Goal: Task Accomplishment & Management: Manage account settings

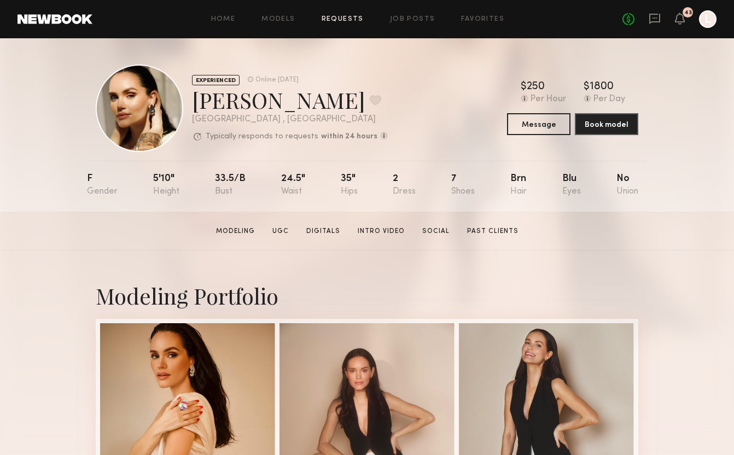
click at [355, 16] on link "Requests" at bounding box center [343, 19] width 42 height 7
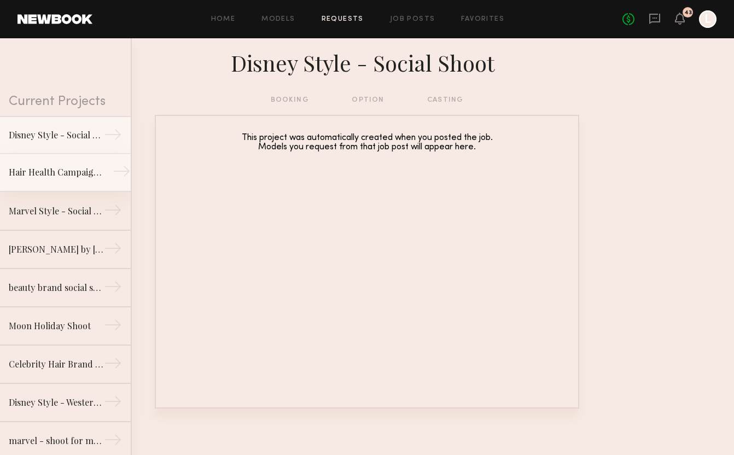
click at [70, 173] on div "Hair Health Campaign for Celeb Beauty Brand" at bounding box center [56, 172] width 95 height 13
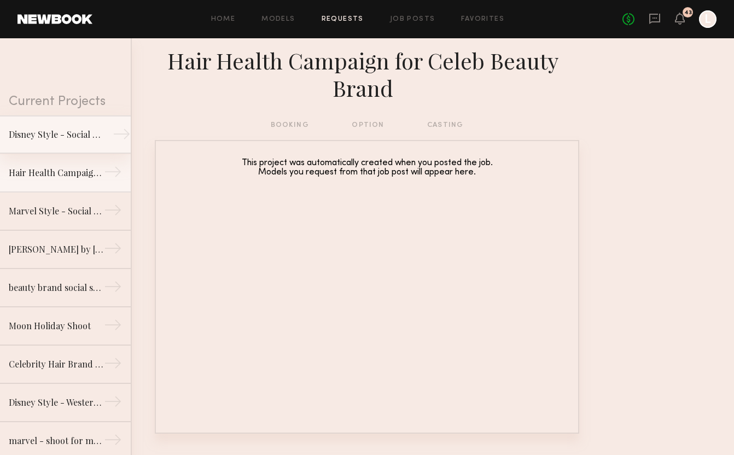
click at [77, 145] on link "Disney Style - Social Shoot →" at bounding box center [65, 134] width 131 height 38
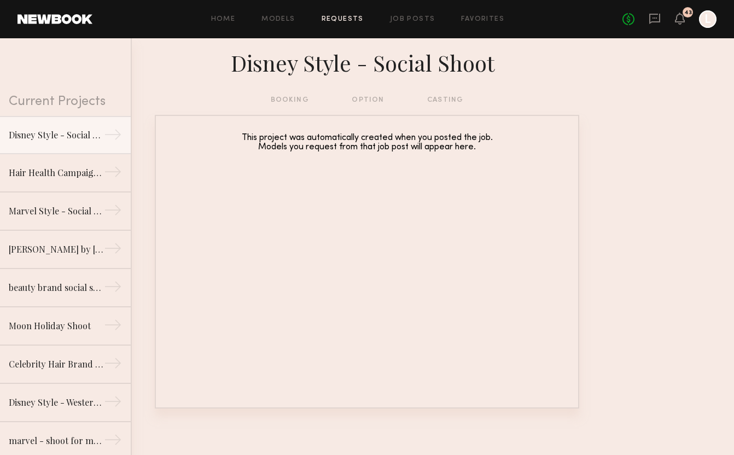
click at [417, 15] on div "Home Models Requests Job Posts Favorites Sign Out No fees up to $5,000 43 L" at bounding box center [404, 19] width 624 height 18
click at [419, 22] on link "Job Posts" at bounding box center [412, 19] width 45 height 7
